Goal: Check status

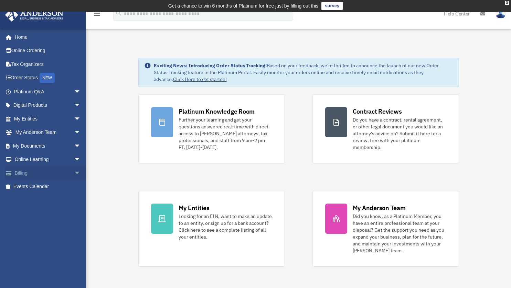
click at [30, 174] on link "Billing arrow_drop_down" at bounding box center [48, 173] width 86 height 14
click at [19, 172] on link "Billing arrow_drop_down" at bounding box center [48, 173] width 86 height 14
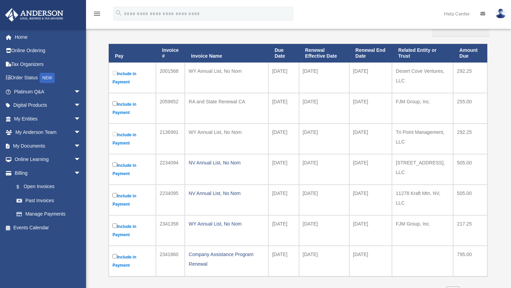
scroll to position [117, 0]
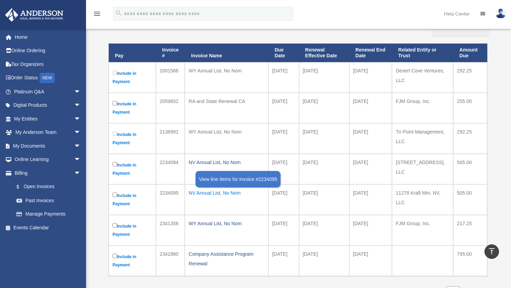
click at [198, 191] on div "NV Annual List, No Nom" at bounding box center [226, 193] width 76 height 10
click at [0, 0] on div "Invoice Line Items × Pay Invoice Close" at bounding box center [0, 0] width 0 height 0
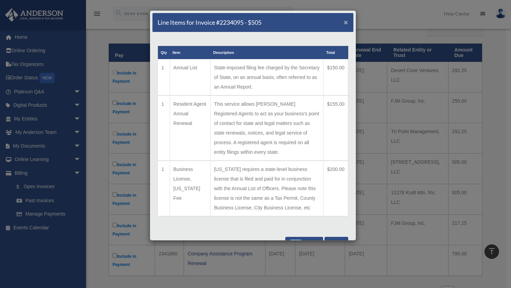
click at [343, 21] on span "×" at bounding box center [345, 22] width 4 height 8
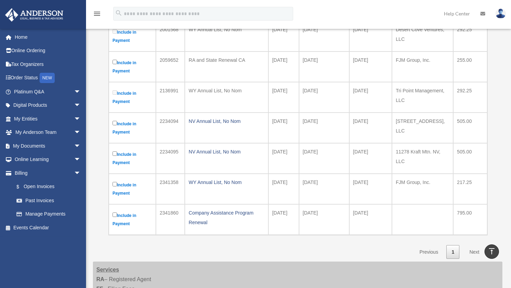
scroll to position [158, 0]
click at [47, 122] on link "My Entities arrow_drop_down" at bounding box center [48, 119] width 86 height 14
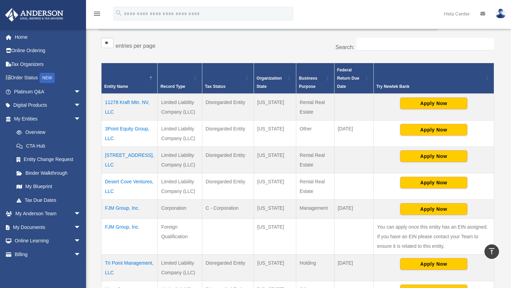
scroll to position [121, 0]
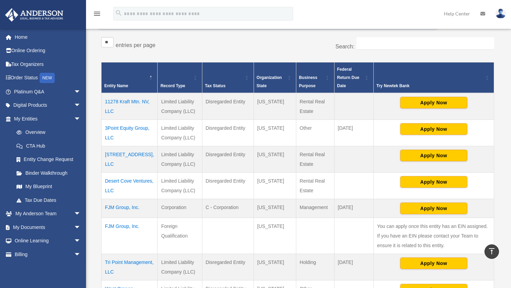
click at [123, 101] on td "11278 Kraft Mtn. NV, LLC" at bounding box center [129, 106] width 56 height 27
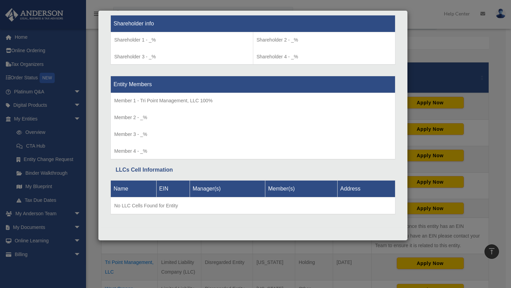
scroll to position [0, 0]
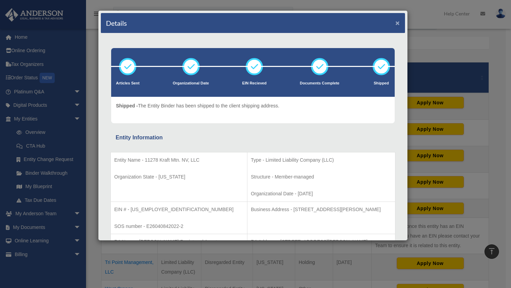
click at [395, 23] on button "×" at bounding box center [397, 22] width 4 height 7
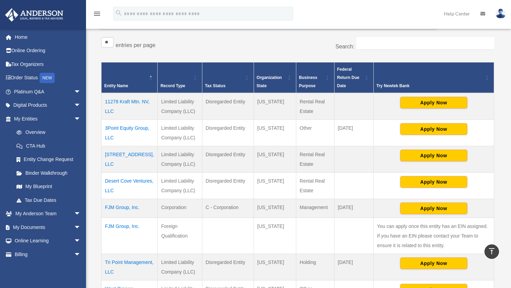
click at [119, 104] on td "11278 Kraft Mtn. NV, LLC" at bounding box center [129, 106] width 56 height 27
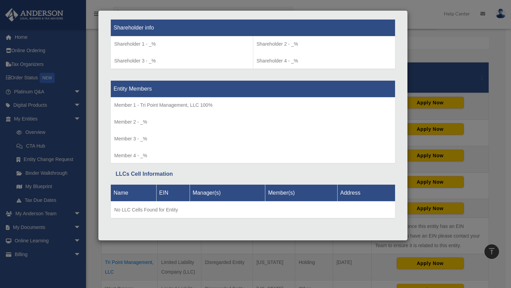
scroll to position [581, 0]
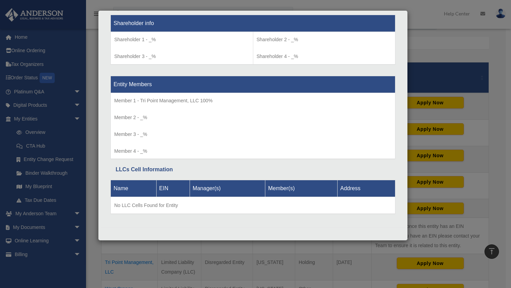
click at [446, 26] on div "Details × Articles Sent Organizational Date" at bounding box center [255, 144] width 511 height 288
